Goal: Task Accomplishment & Management: Manage account settings

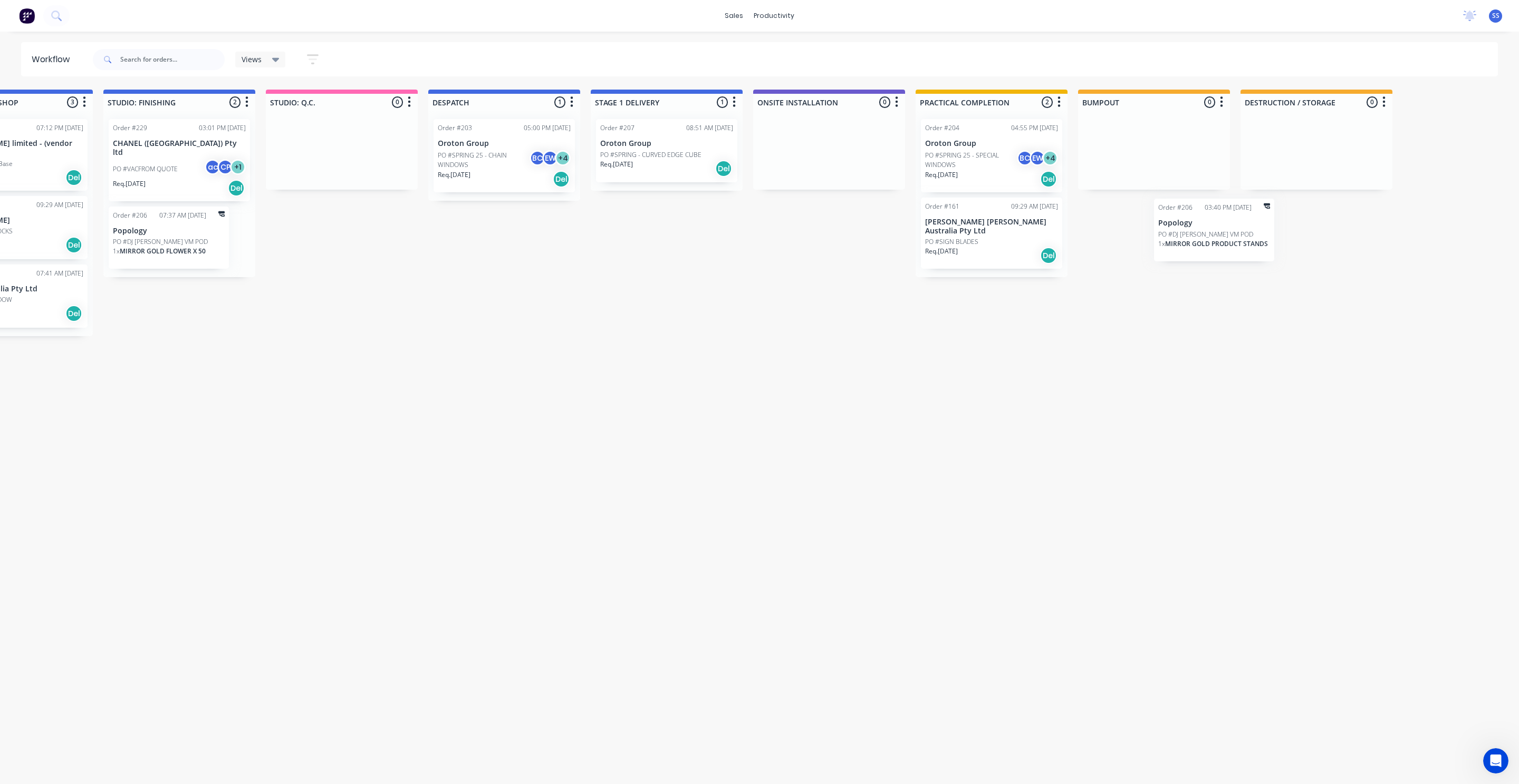
scroll to position [0, 2365]
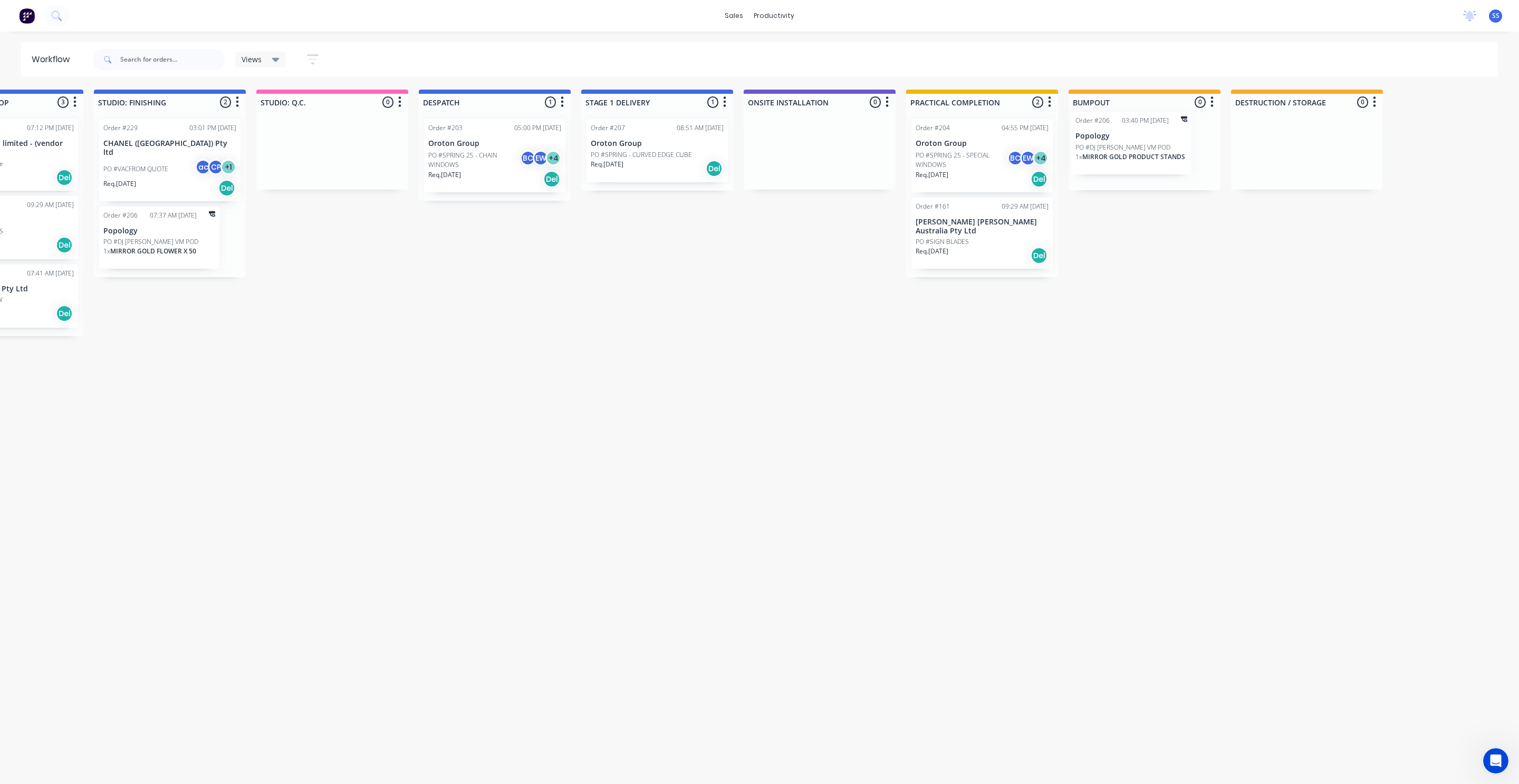
drag, startPoint x: 426, startPoint y: 223, endPoint x: 1143, endPoint y: 144, distance: 721.3
drag, startPoint x: 627, startPoint y: 154, endPoint x: 934, endPoint y: 231, distance: 316.5
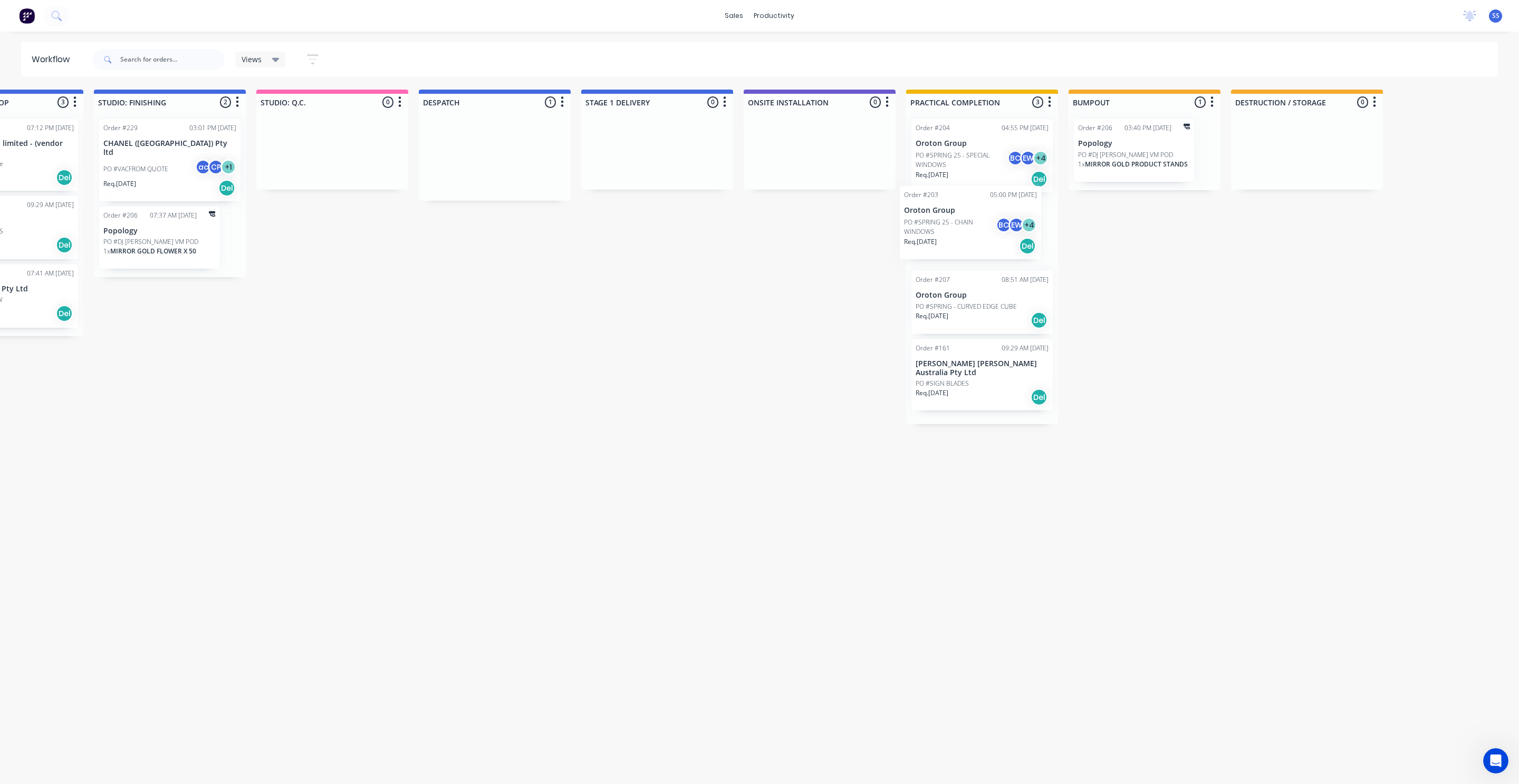
drag, startPoint x: 524, startPoint y: 176, endPoint x: 950, endPoint y: 225, distance: 428.8
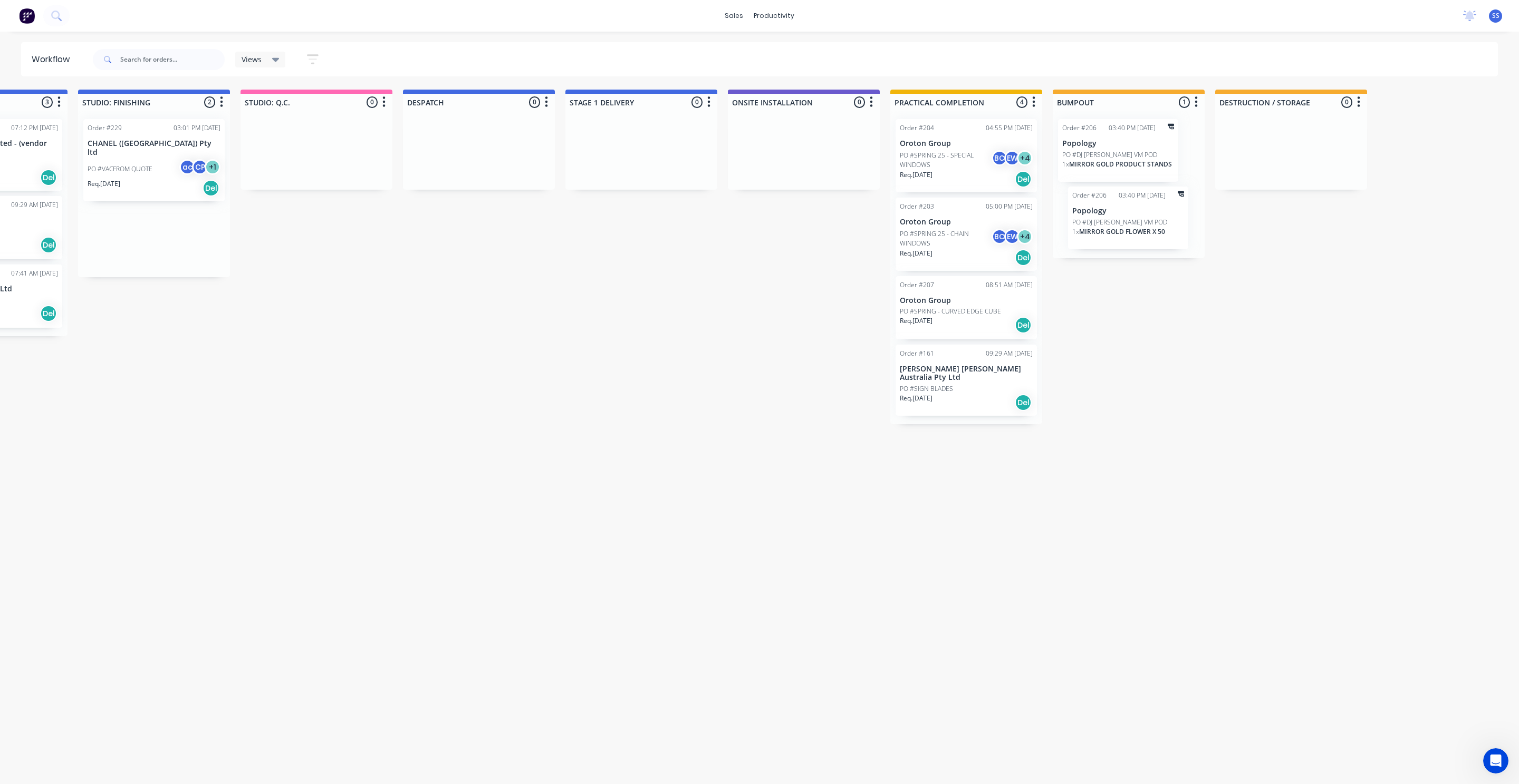
drag, startPoint x: 281, startPoint y: 225, endPoint x: 1108, endPoint y: 213, distance: 827.1
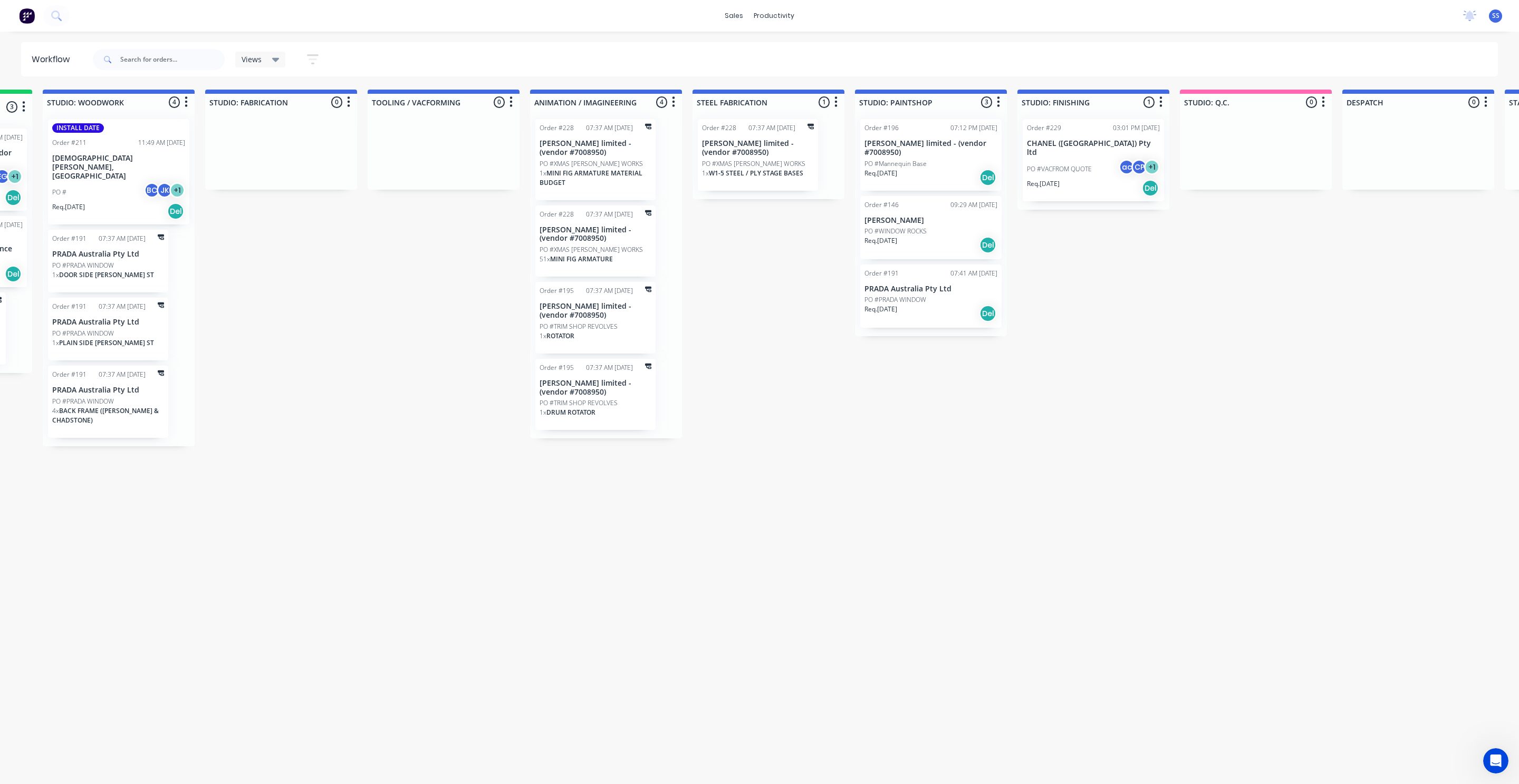
scroll to position [0, 1439]
drag, startPoint x: 559, startPoint y: 325, endPoint x: 1048, endPoint y: 240, distance: 496.3
click at [1066, 235] on div "Submitted 1 Sort By Created date Required date Order number Customer name Most …" at bounding box center [504, 339] width 3900 height 499
drag, startPoint x: 574, startPoint y: 326, endPoint x: 1074, endPoint y: 230, distance: 509.1
click at [1075, 229] on div "Submitted 1 Sort By Created date Required date Order number Customer name Most …" at bounding box center [504, 339] width 3900 height 499
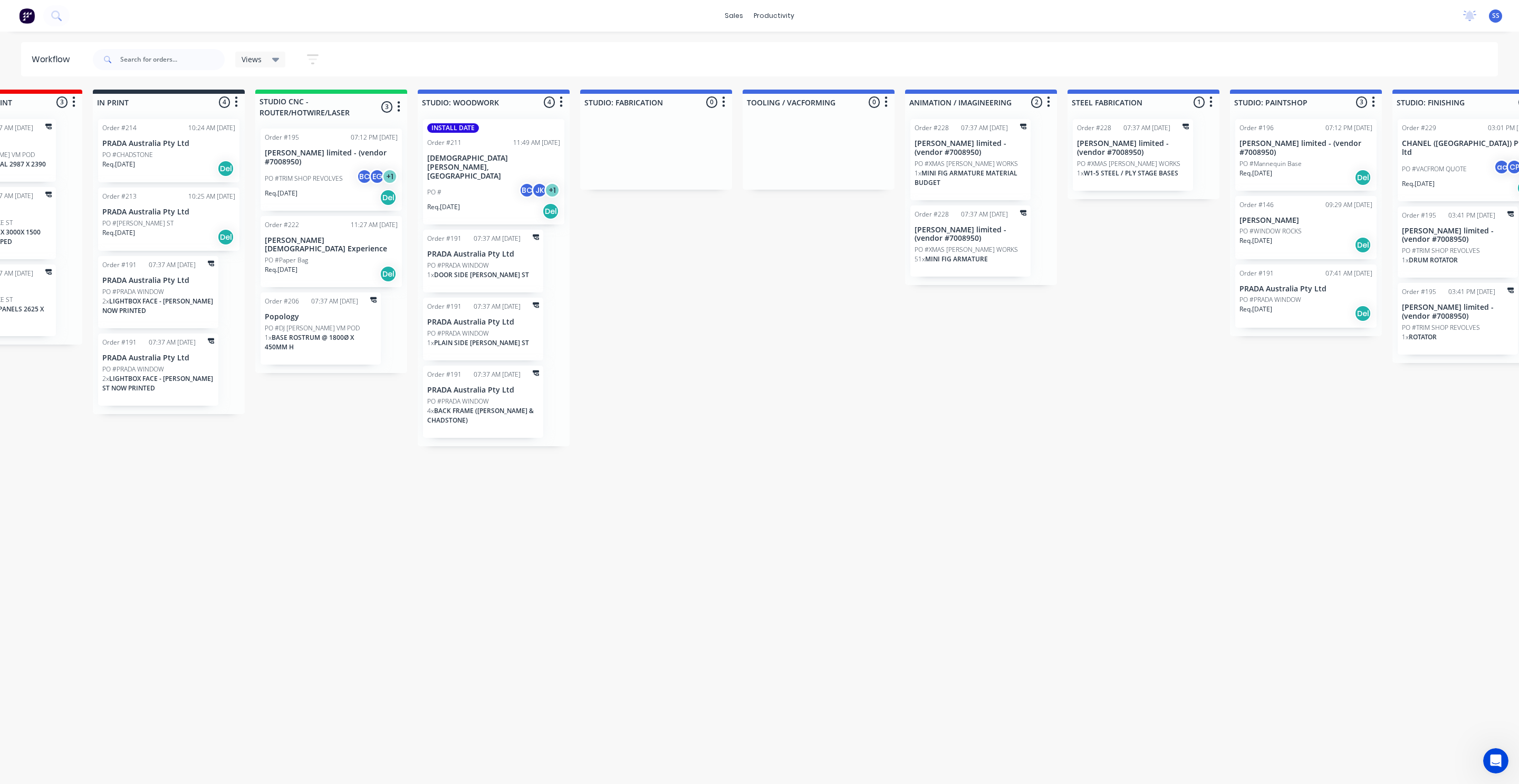
scroll to position [0, 1068]
click at [452, 261] on p "PO #PRADA WINDOW" at bounding box center [457, 266] width 62 height 9
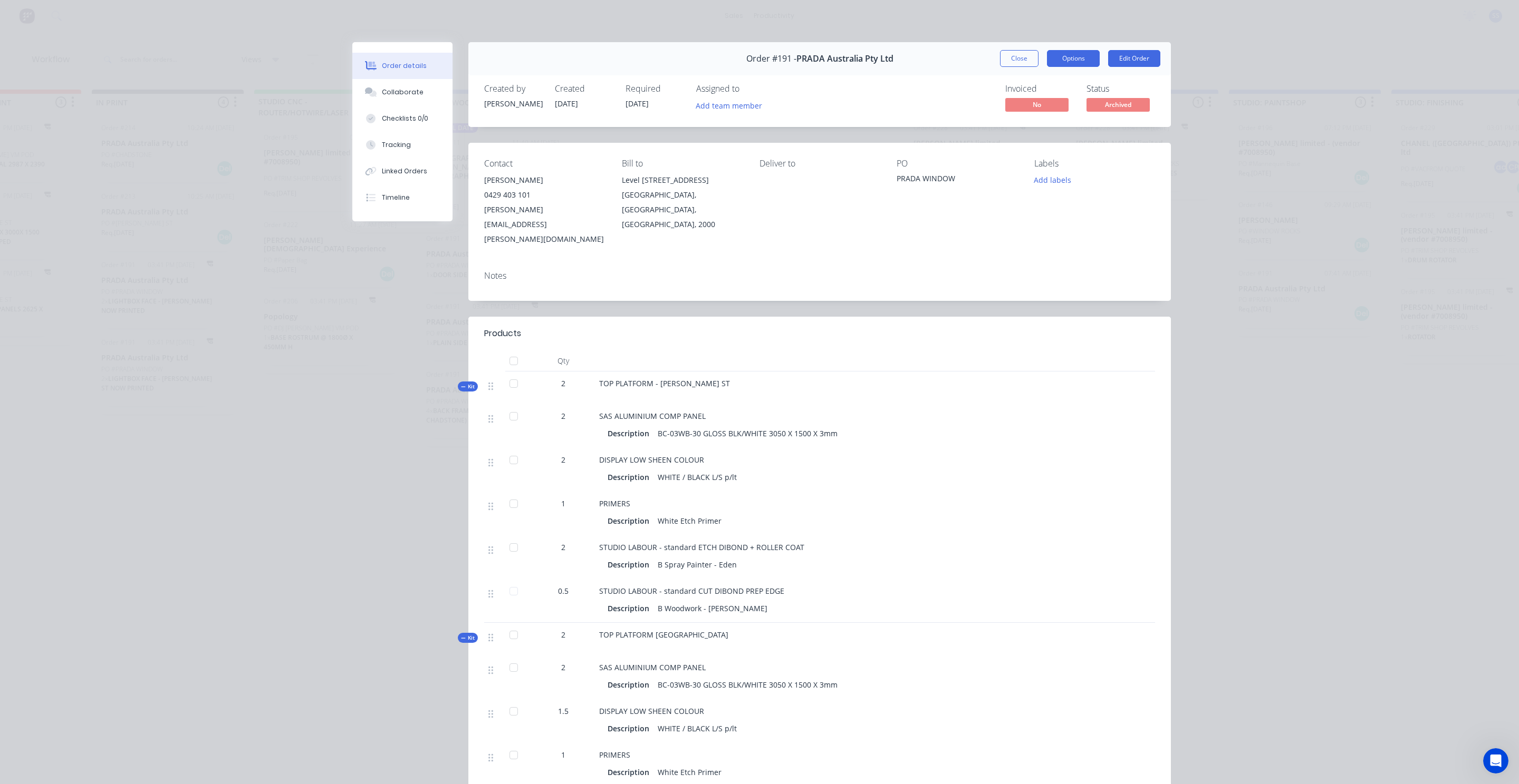
click at [1067, 59] on button "Options" at bounding box center [1073, 58] width 52 height 17
click at [1071, 55] on button "Options" at bounding box center [1073, 58] width 52 height 17
click at [1021, 57] on button "Close" at bounding box center [1019, 58] width 39 height 17
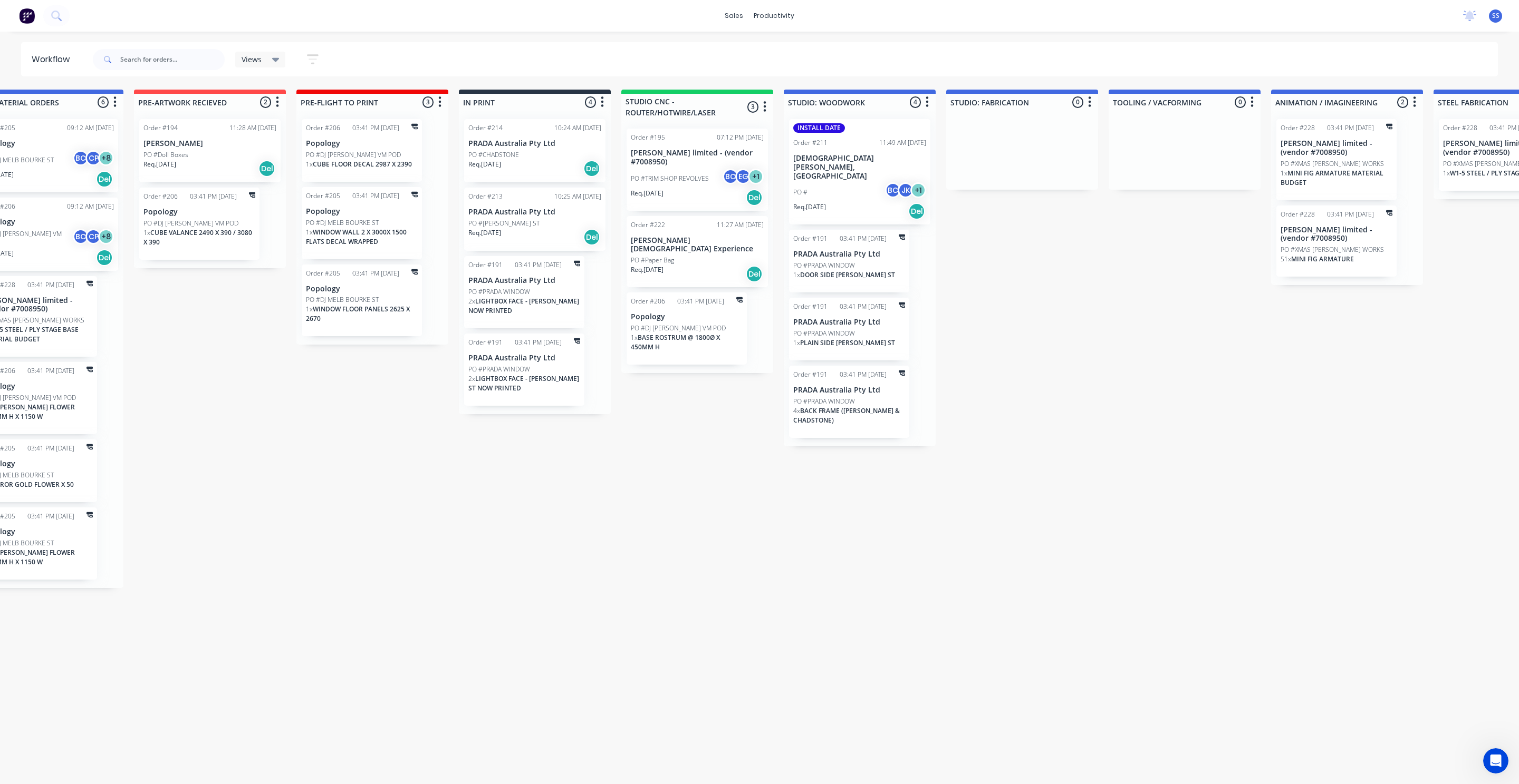
scroll to position [0, 700]
click at [513, 153] on p "PO #CHADSTONE" at bounding box center [494, 155] width 51 height 9
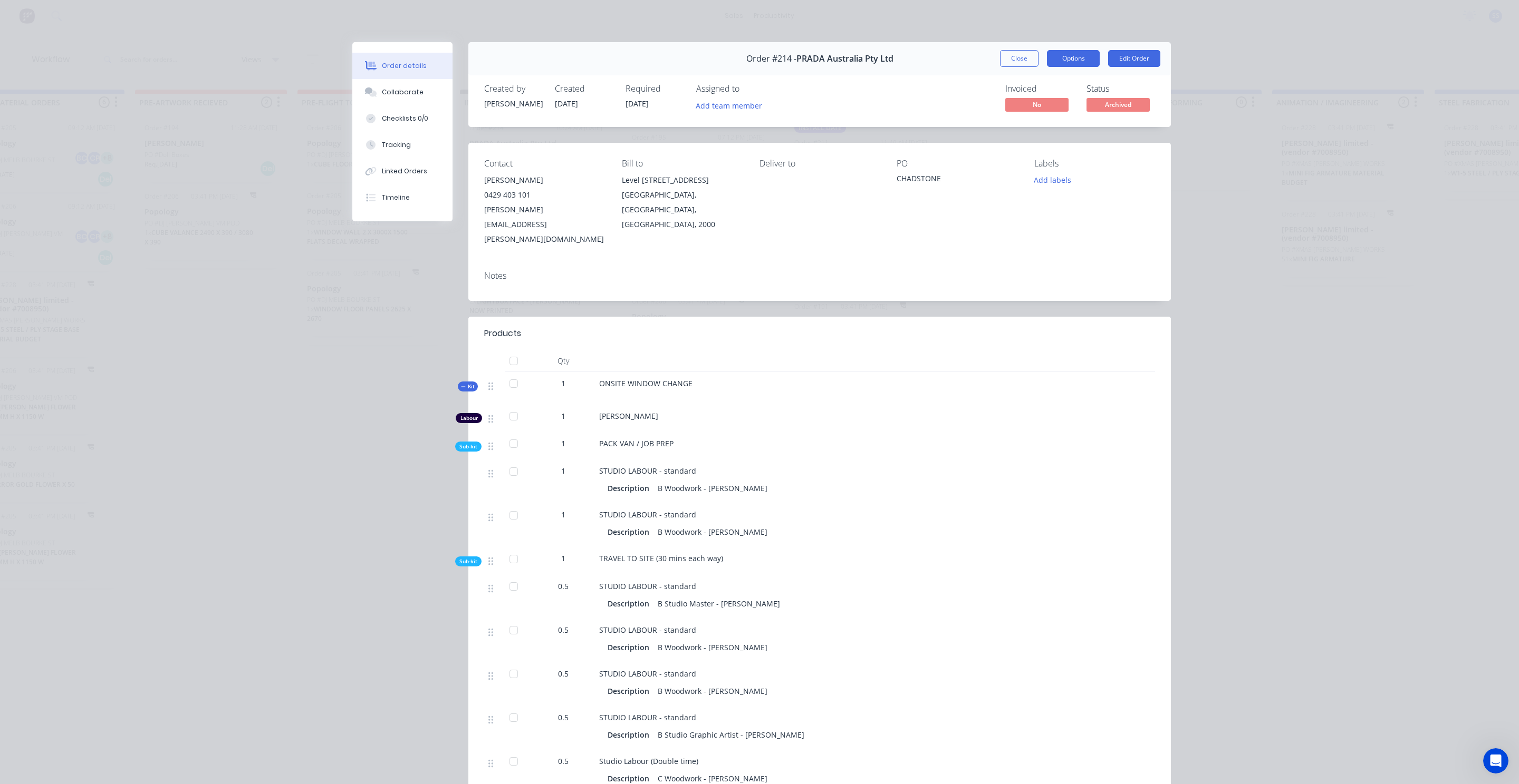
click at [1074, 57] on button "Options" at bounding box center [1073, 58] width 52 height 17
click at [1075, 56] on button "Options" at bounding box center [1073, 58] width 52 height 17
click at [931, 55] on div "Order #214 - PRADA Australia Pty Ltd Close Options Edit Order" at bounding box center [819, 59] width 702 height 33
click at [1102, 106] on span "Archived" at bounding box center [1118, 105] width 64 height 13
click at [1106, 106] on span "Archived" at bounding box center [1118, 105] width 64 height 13
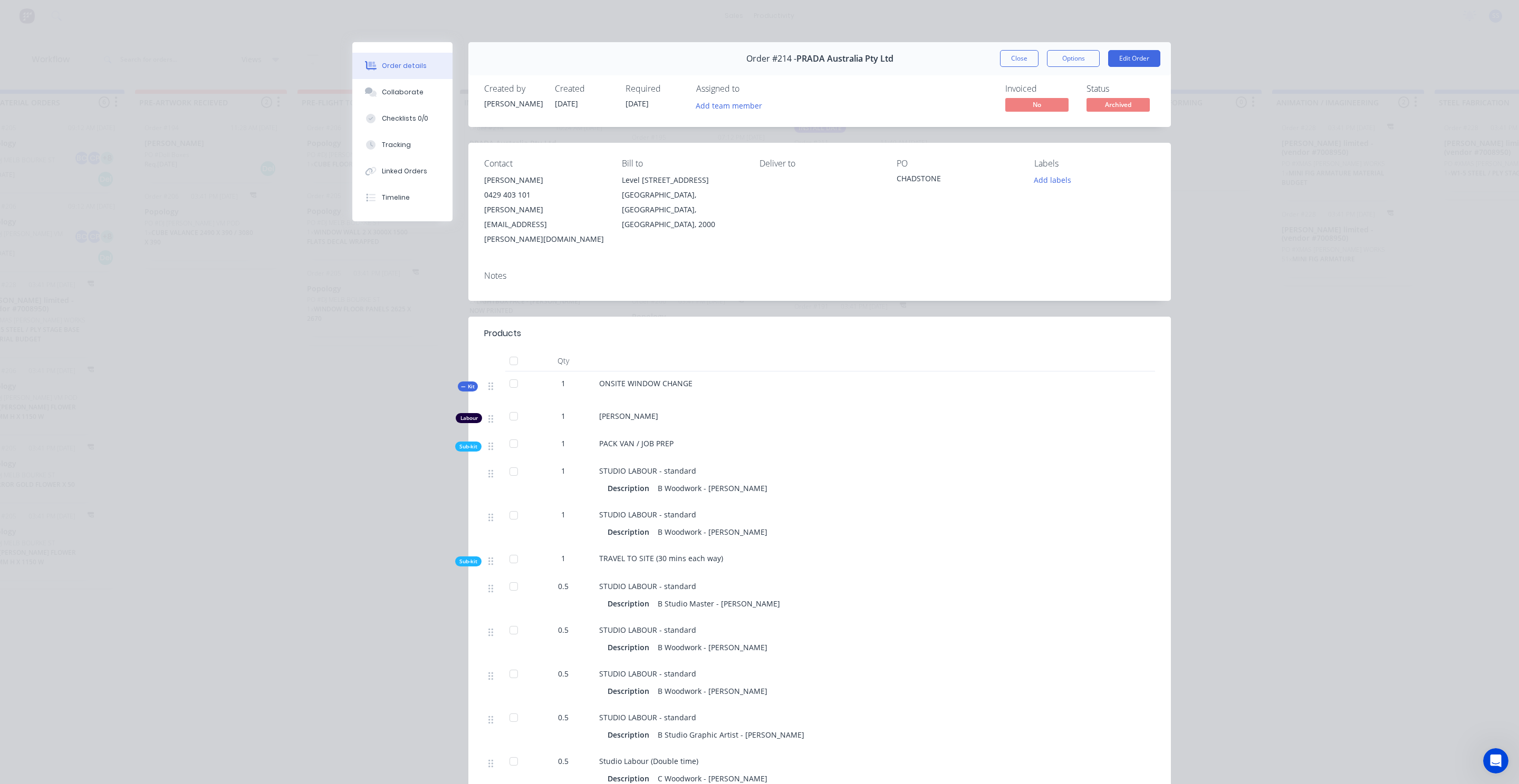
click at [1018, 53] on button "Close" at bounding box center [1019, 58] width 39 height 17
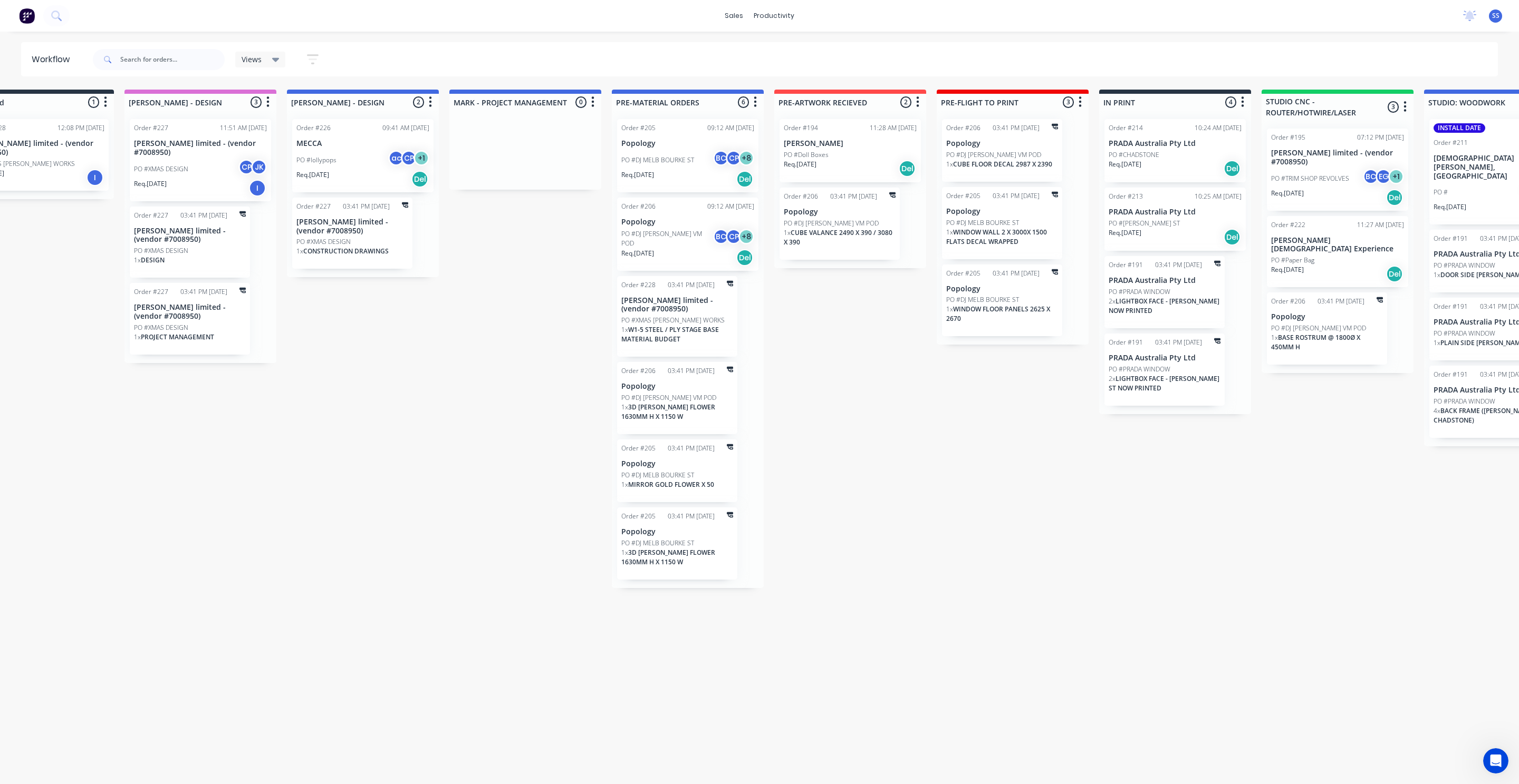
scroll to position [0, 0]
